Goal: Information Seeking & Learning: Learn about a topic

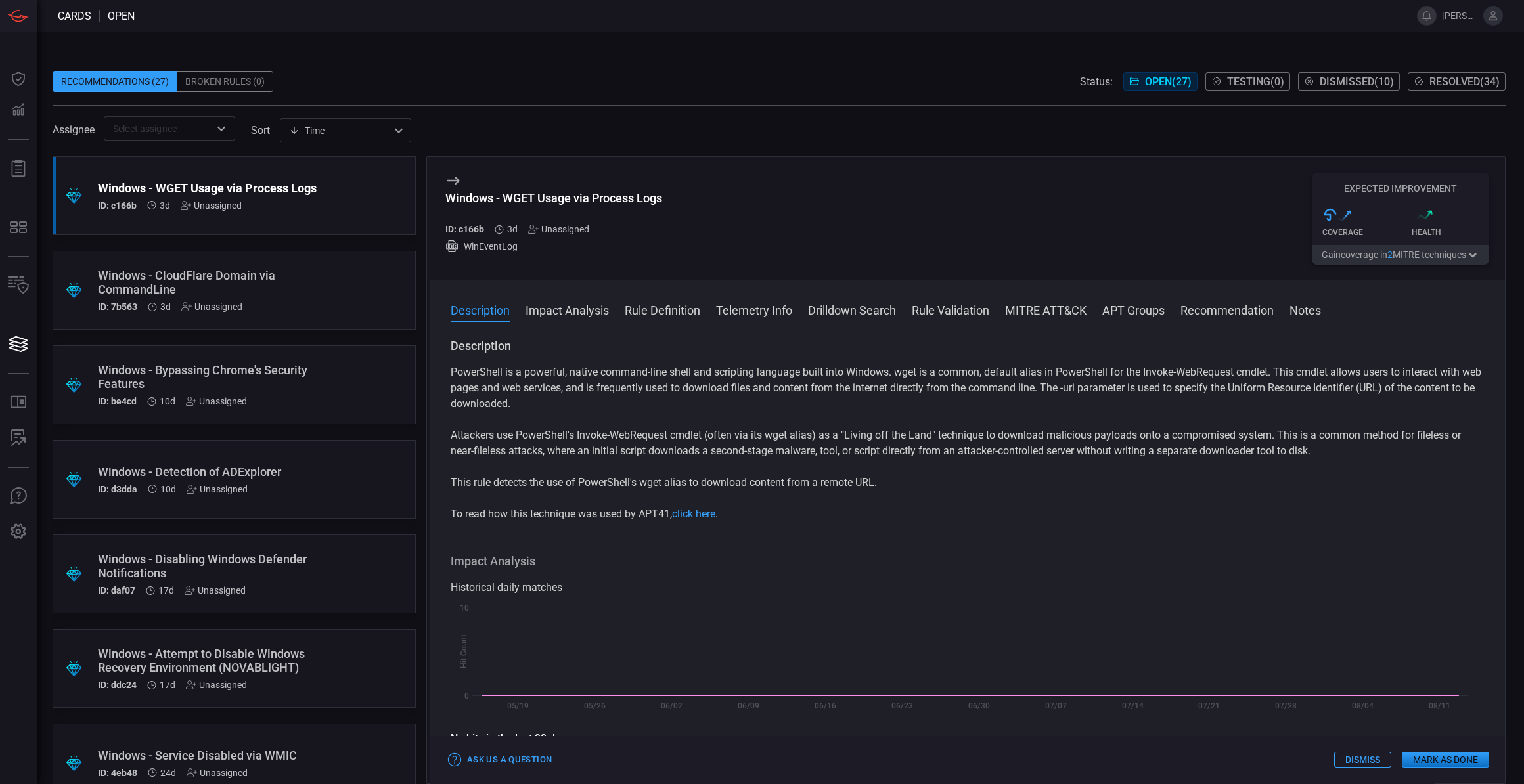
click at [311, 291] on div "Windows - CloudFlare Domain via CommandLine" at bounding box center [209, 282] width 223 height 28
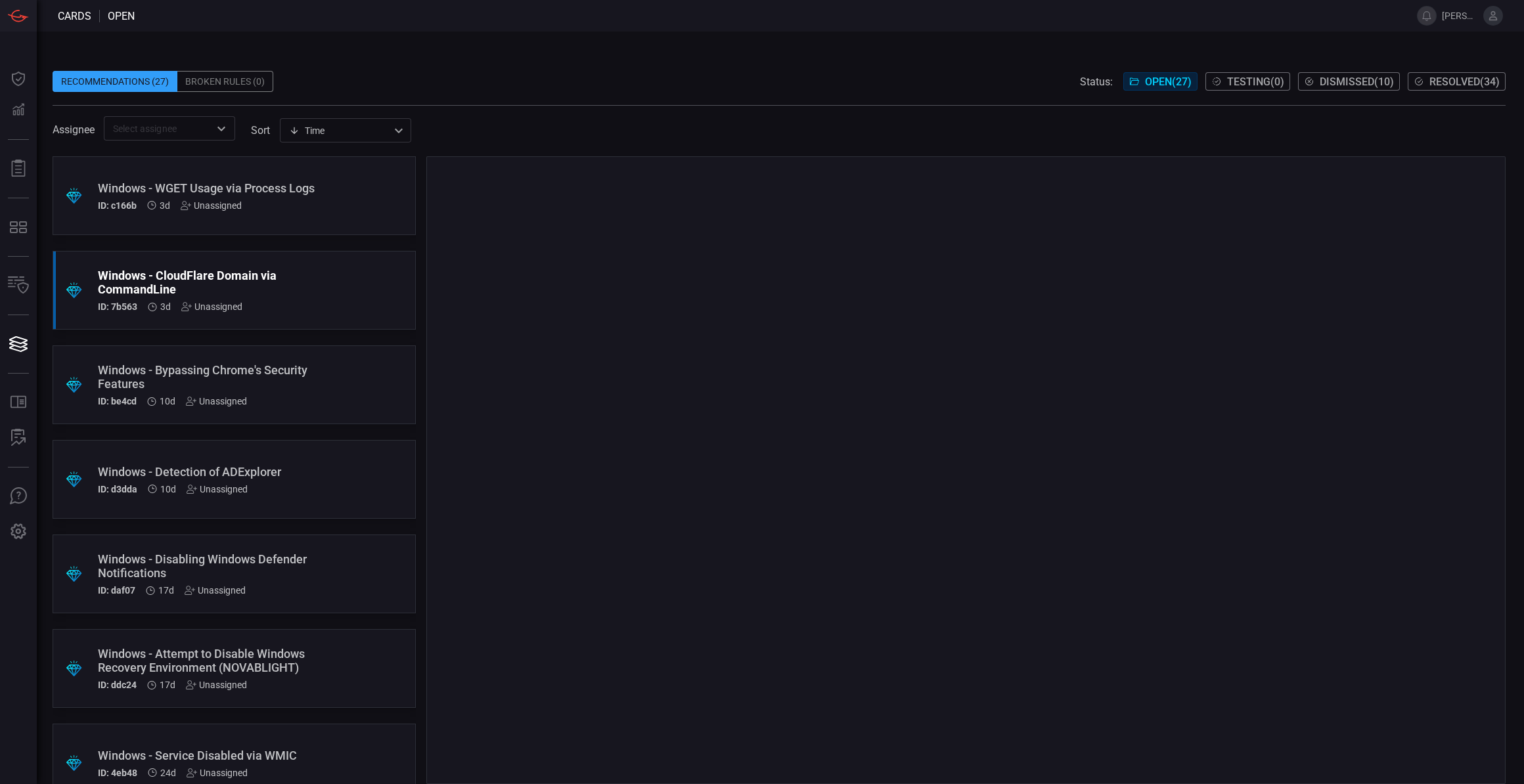
click at [331, 211] on div ".suggested_cards_icon{fill:url(#suggested_cards_icon);} Windows - WGET Usage vi…" at bounding box center [234, 196] width 363 height 79
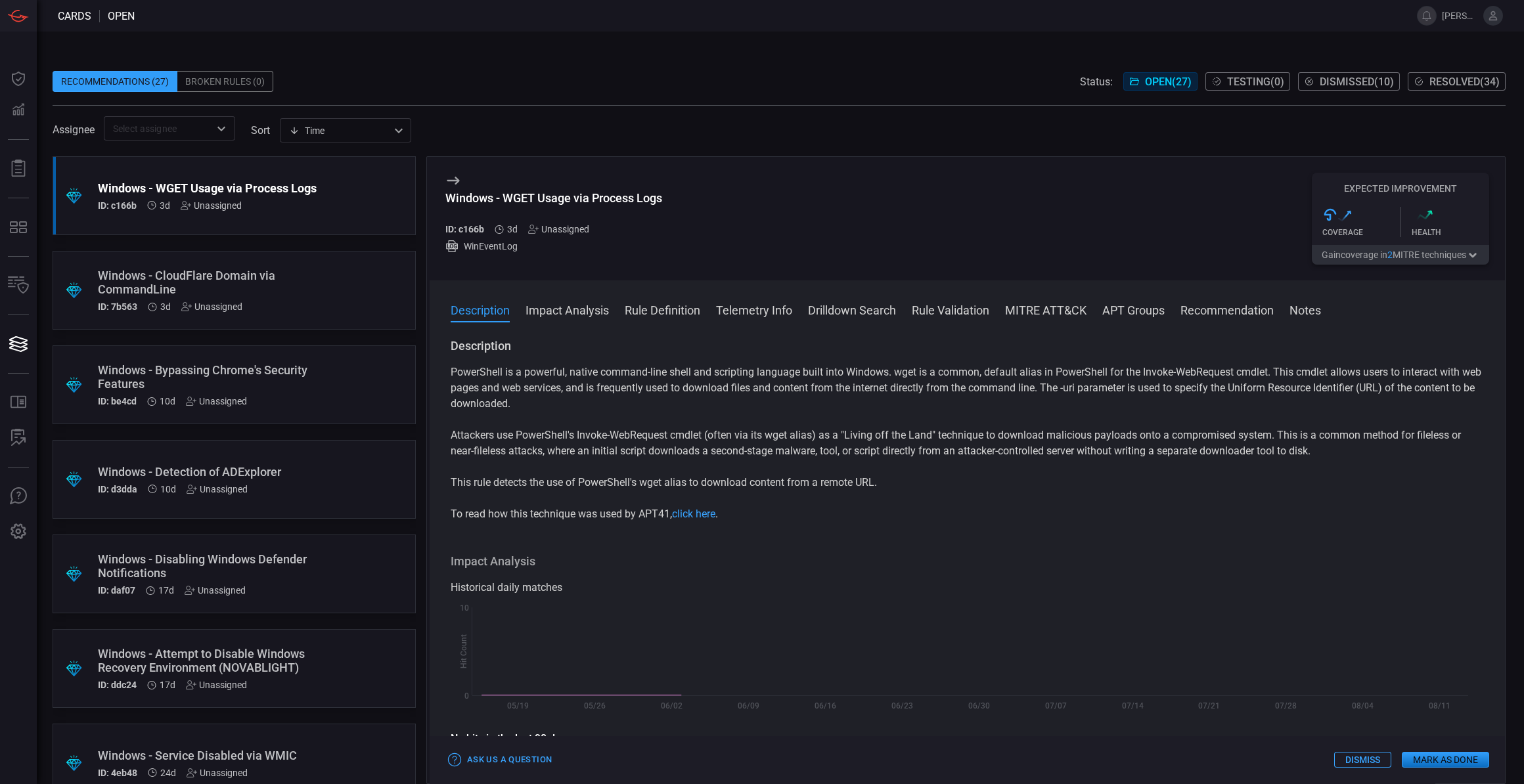
click at [352, 291] on div ".suggested_cards_icon{fill:url(#suggested_cards_icon);} Windows - CloudFlare Do…" at bounding box center [234, 290] width 363 height 79
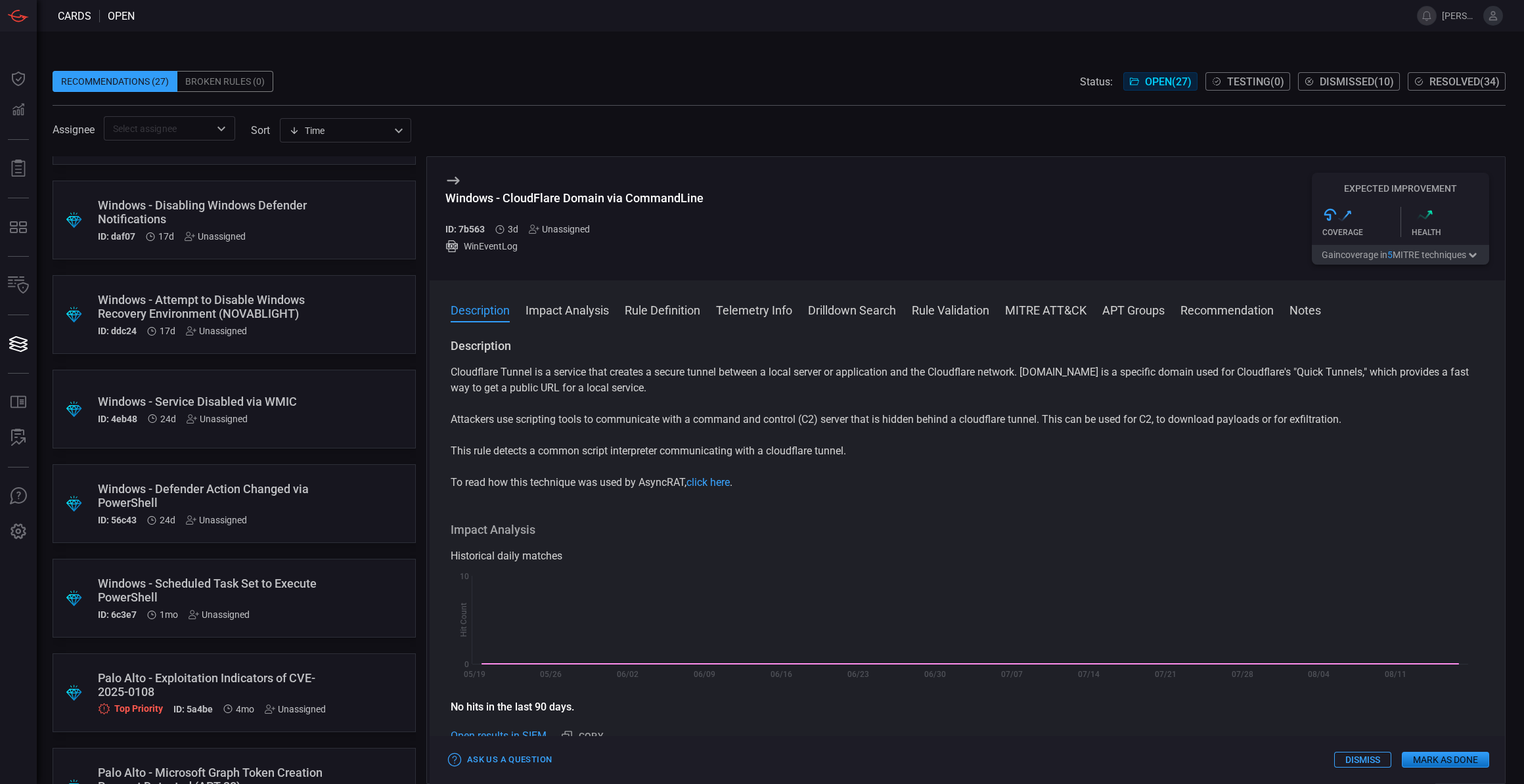
scroll to position [179, 0]
